Goal: Navigation & Orientation: Go to known website

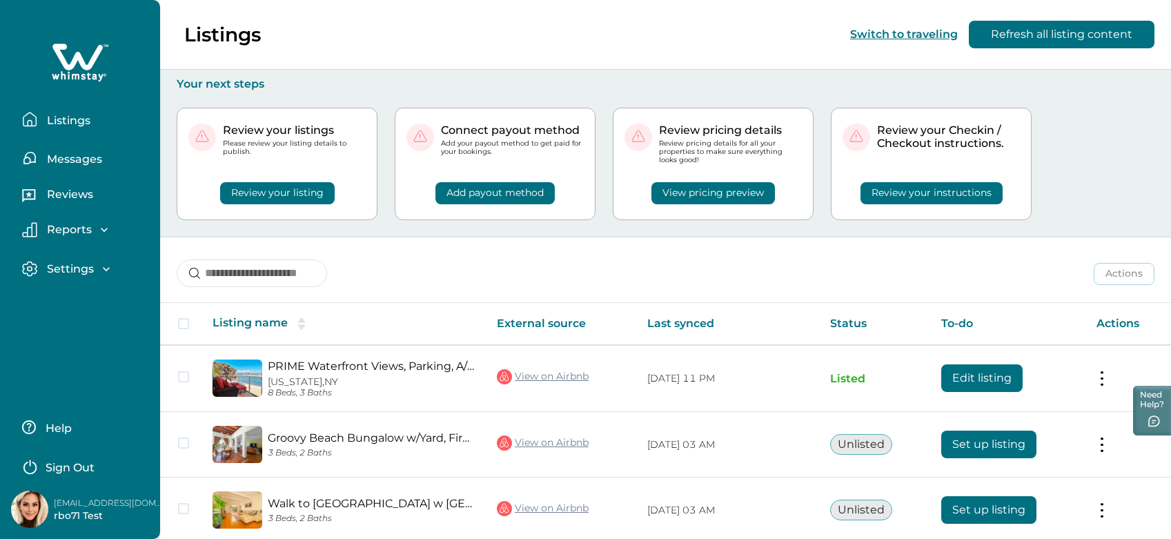
scroll to position [191, 0]
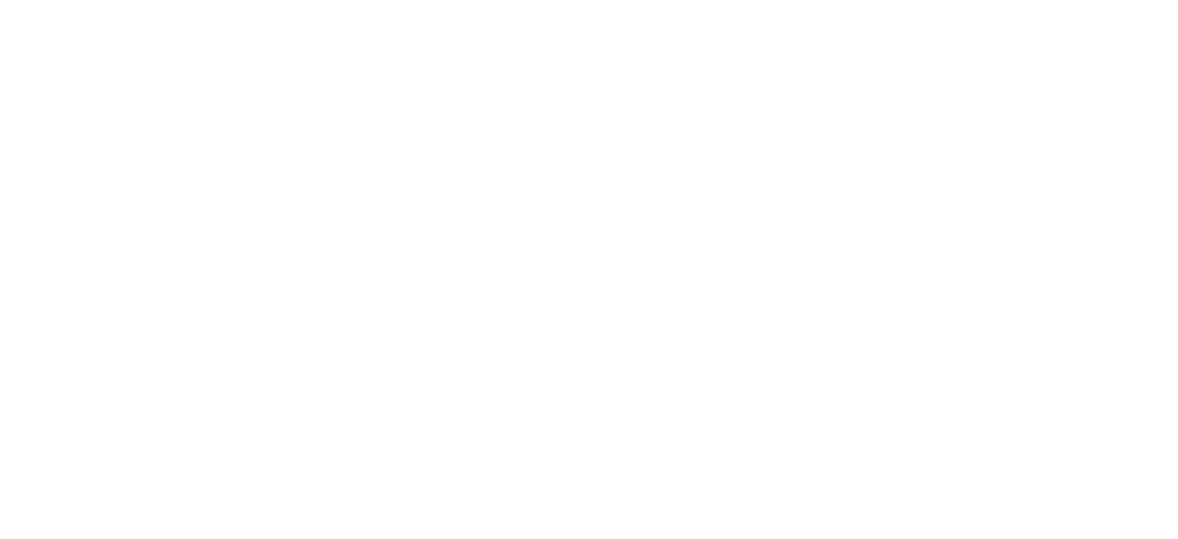
click at [92, 6] on html at bounding box center [589, 3] width 1178 height 6
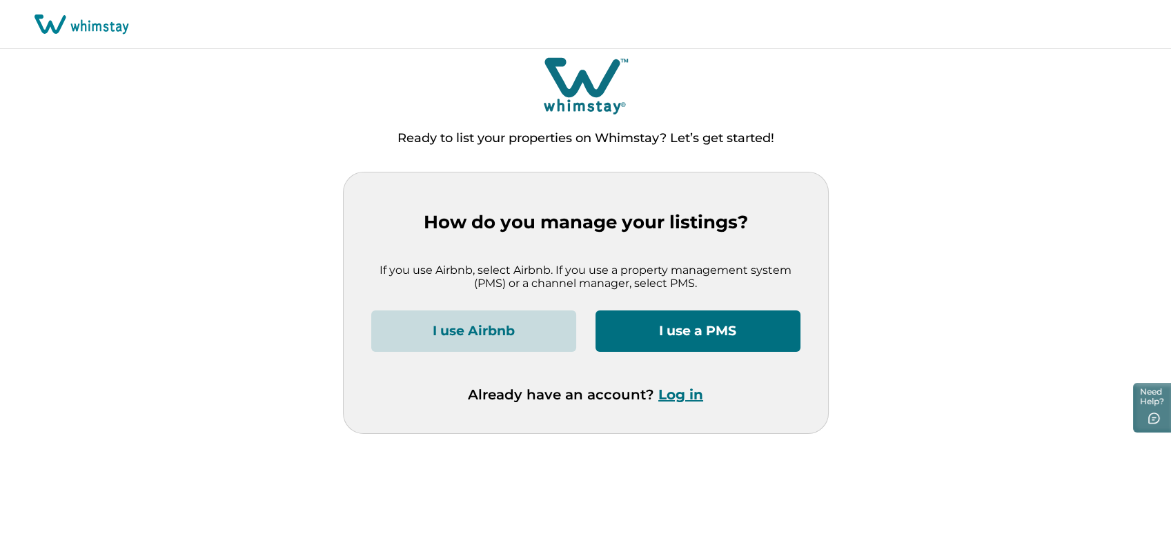
click at [491, 326] on button "I use Airbnb" at bounding box center [473, 331] width 205 height 41
click at [685, 397] on button "Log in" at bounding box center [680, 394] width 45 height 17
